Goal: Task Accomplishment & Management: Manage account settings

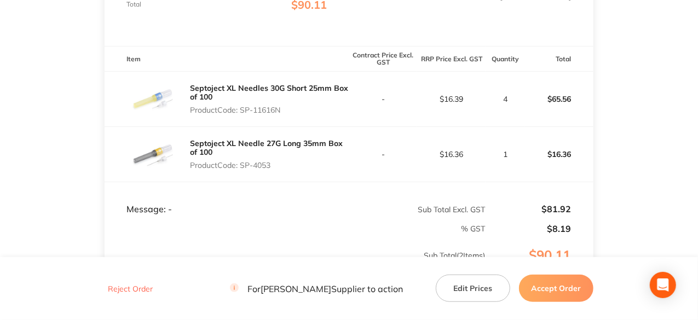
scroll to position [274, 0]
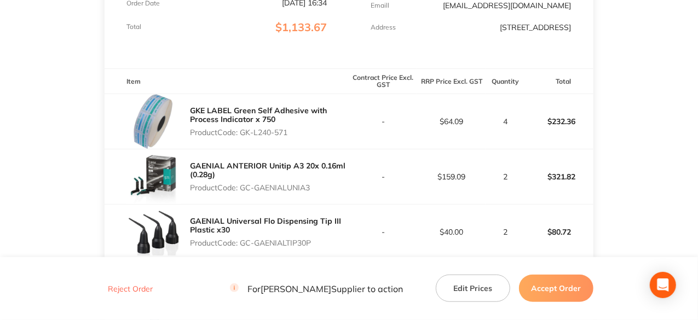
scroll to position [246, 0]
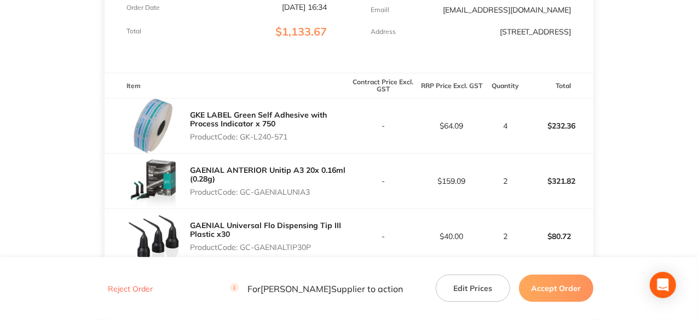
drag, startPoint x: 292, startPoint y: 143, endPoint x: 243, endPoint y: 149, distance: 49.1
click at [243, 146] on div "GKE LABEL Green Self Adhesive with Process Indicator x 750 Product Code: GK-L24…" at bounding box center [269, 125] width 159 height 39
copy p "GK-L240-571"
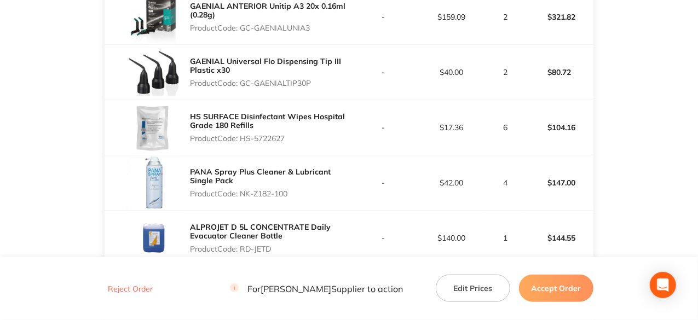
drag, startPoint x: 312, startPoint y: 36, endPoint x: 243, endPoint y: 36, distance: 69.0
click at [243, 32] on p "Product Code: GC-GAENIALUNIA3" at bounding box center [269, 28] width 159 height 9
copy p "GC-GAENIALUNIA3"
drag, startPoint x: 313, startPoint y: 91, endPoint x: 241, endPoint y: 95, distance: 72.4
click at [241, 92] on div "GAENIAL Universal Flo Dispensing Tip III Plastic x30 Product Code: GC-GAENIALTI…" at bounding box center [269, 72] width 159 height 39
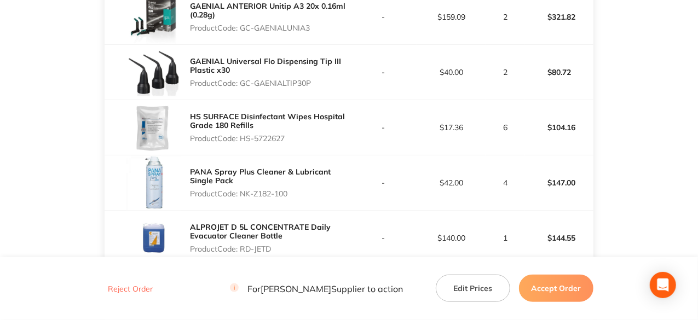
copy p "GC-GAENIALTIP30P"
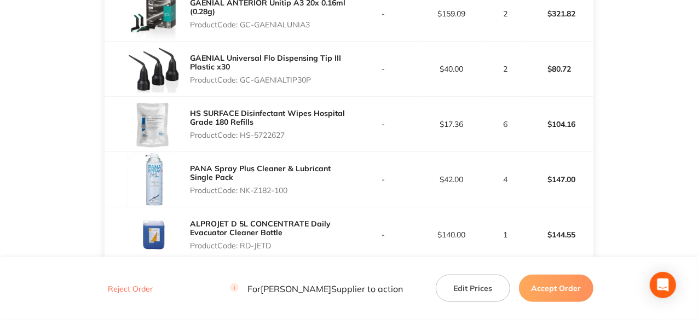
scroll to position [465, 0]
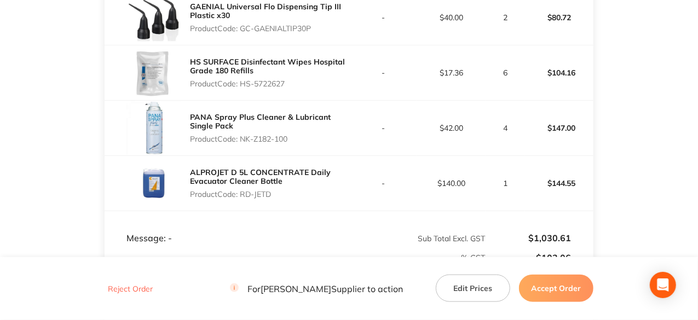
drag, startPoint x: 287, startPoint y: 88, endPoint x: 241, endPoint y: 93, distance: 46.3
click at [241, 88] on p "Product Code: HS-5722627" at bounding box center [269, 83] width 159 height 9
copy p "HS-5722627"
drag, startPoint x: 289, startPoint y: 144, endPoint x: 241, endPoint y: 145, distance: 48.2
click at [241, 143] on p "Product Code: NK-Z182-100" at bounding box center [269, 139] width 159 height 9
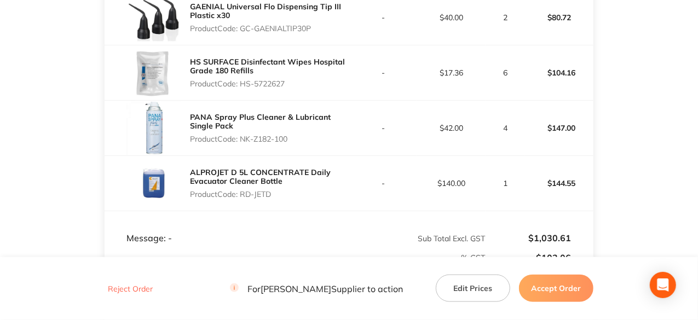
copy p "NK-Z182-100"
drag, startPoint x: 272, startPoint y: 200, endPoint x: 242, endPoint y: 204, distance: 29.8
click at [242, 199] on p "Product Code: RD-JETD" at bounding box center [269, 194] width 159 height 9
copy p "RD-JETD"
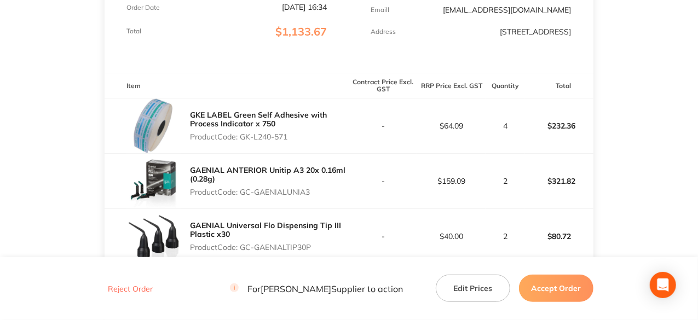
scroll to position [27, 0]
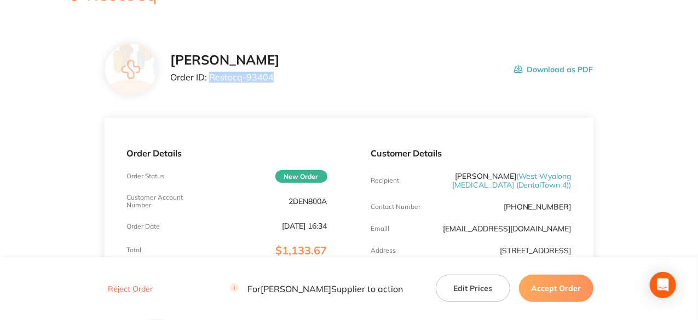
drag, startPoint x: 273, startPoint y: 76, endPoint x: 209, endPoint y: 79, distance: 64.1
click at [209, 79] on p "Order ID: Restocq- 93404" at bounding box center [224, 77] width 109 height 10
copy p "Restocq- 93404"
click at [566, 292] on button "Accept Order" at bounding box center [556, 288] width 74 height 27
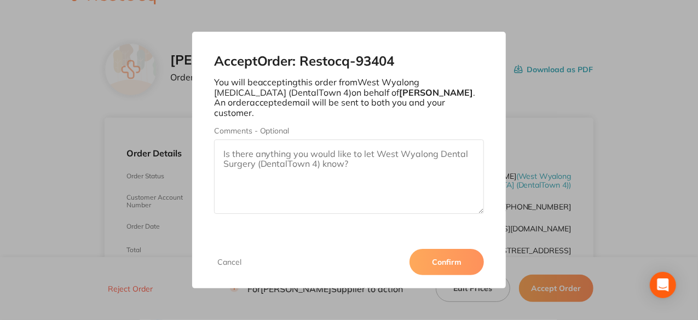
click at [472, 260] on button "Confirm" at bounding box center [447, 262] width 74 height 26
